Goal: Task Accomplishment & Management: Use online tool/utility

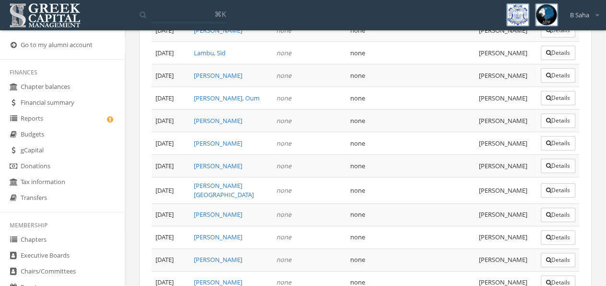
scroll to position [155, 0]
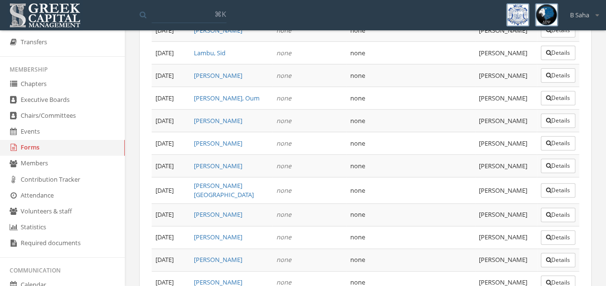
click at [71, 152] on link "Forms" at bounding box center [62, 148] width 125 height 16
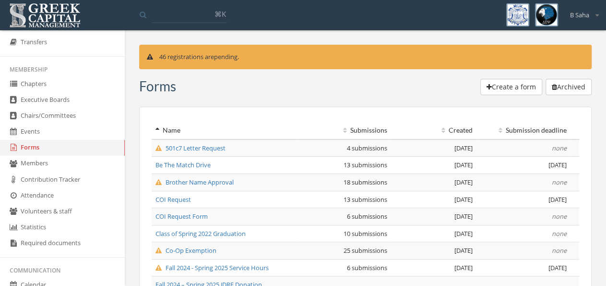
scroll to position [200, 0]
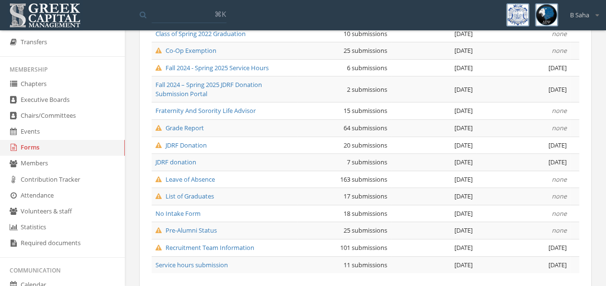
click at [199, 175] on span "Leave of Absence" at bounding box center [185, 179] width 60 height 9
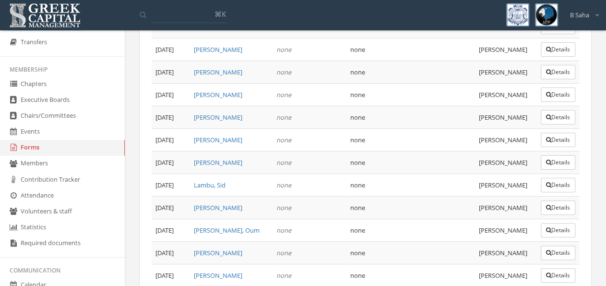
scroll to position [3881, 0]
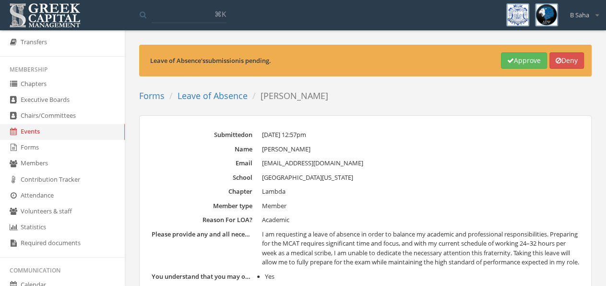
click at [518, 57] on button "Approve" at bounding box center [524, 60] width 46 height 16
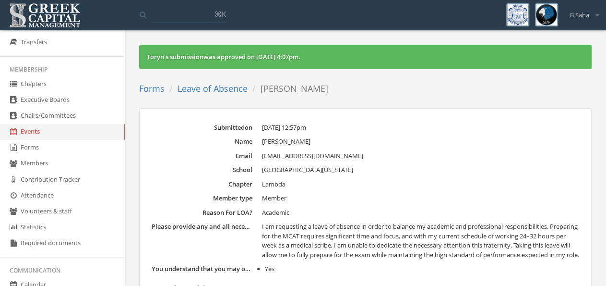
click at [216, 90] on link "Leave of Absence" at bounding box center [213, 89] width 70 height 12
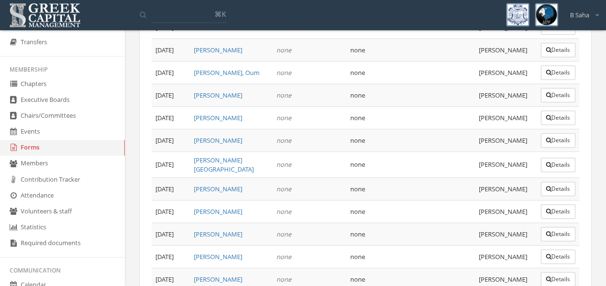
scroll to position [3881, 0]
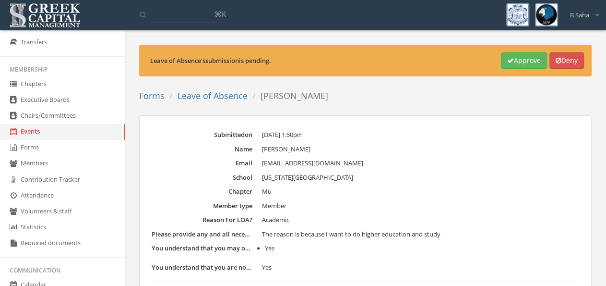
click at [514, 60] on button "Approve" at bounding box center [524, 60] width 46 height 16
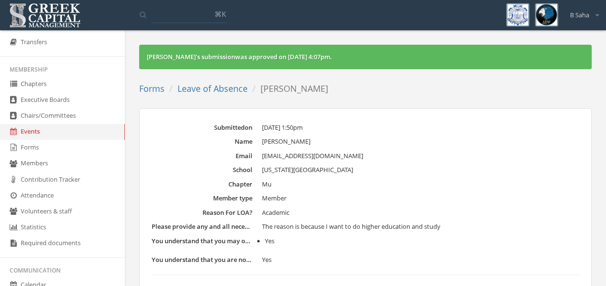
click at [214, 87] on link "Leave of Absence" at bounding box center [213, 89] width 70 height 12
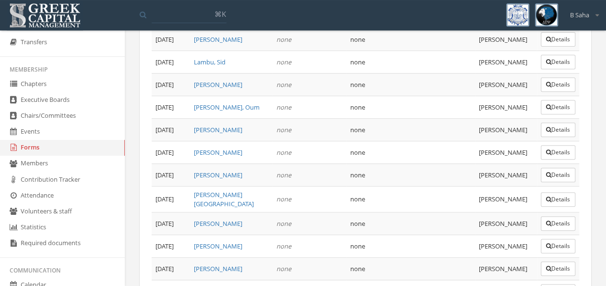
scroll to position [3881, 0]
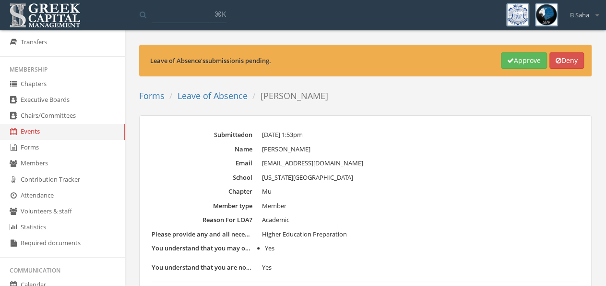
click at [509, 59] on button "Approve" at bounding box center [524, 60] width 46 height 16
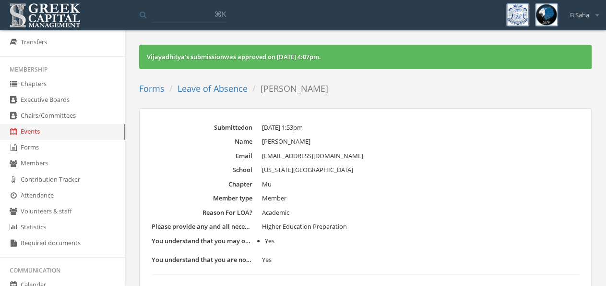
click at [241, 93] on link "Leave of Absence" at bounding box center [213, 89] width 70 height 12
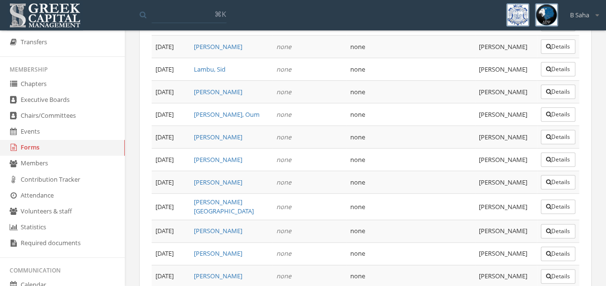
scroll to position [3843, 0]
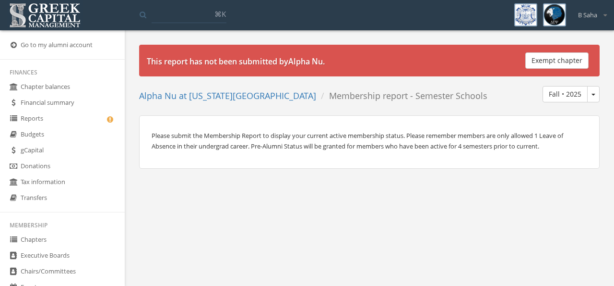
click at [64, 122] on link "Reports" at bounding box center [62, 119] width 125 height 16
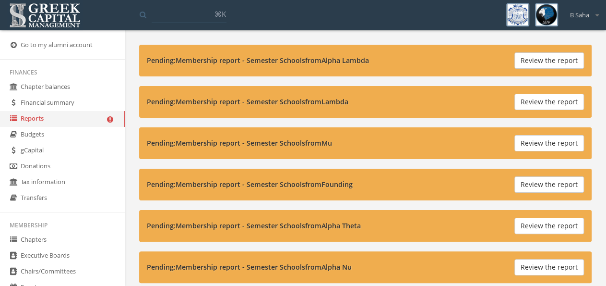
click at [540, 145] on button "Review the report" at bounding box center [549, 143] width 70 height 16
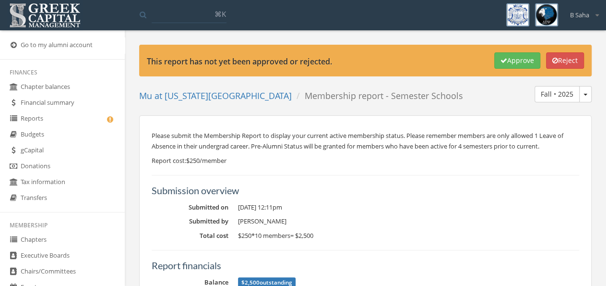
click at [510, 59] on button "Approve" at bounding box center [517, 60] width 46 height 16
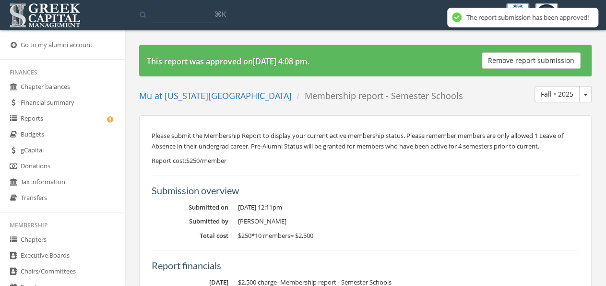
click at [42, 120] on link "Reports" at bounding box center [62, 119] width 125 height 16
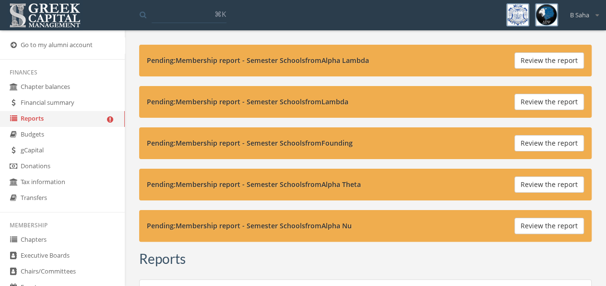
click at [548, 98] on button "Review the report" at bounding box center [549, 102] width 70 height 16
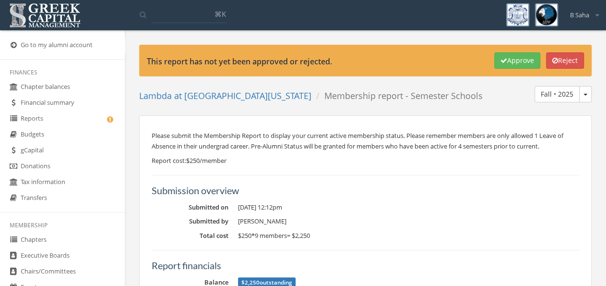
click at [508, 56] on button "Approve" at bounding box center [517, 60] width 46 height 16
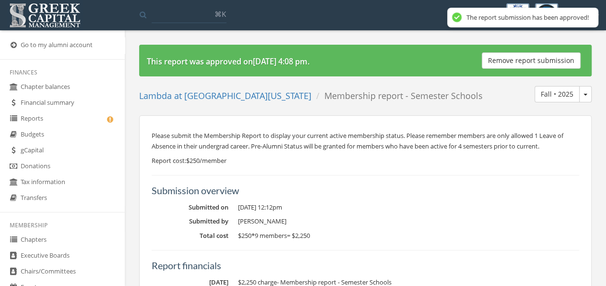
click at [79, 118] on link "Reports" at bounding box center [62, 119] width 125 height 16
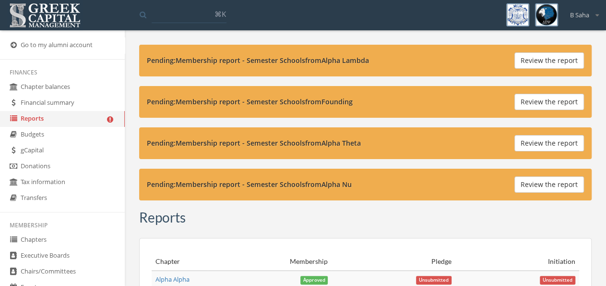
click at [558, 142] on button "Review the report" at bounding box center [549, 143] width 70 height 16
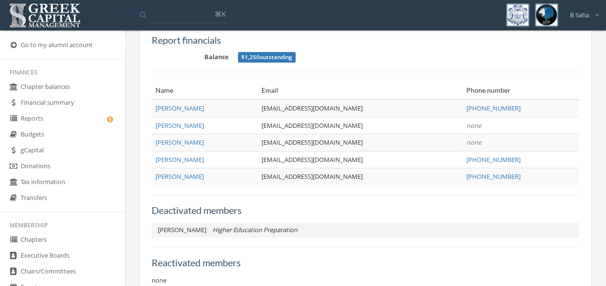
scroll to position [250, 0]
